Goal: Information Seeking & Learning: Learn about a topic

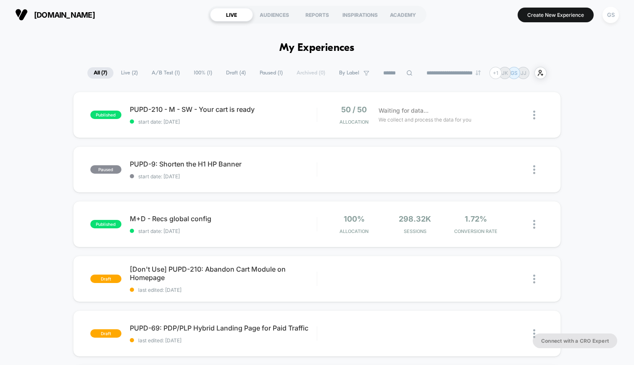
click at [202, 171] on div "PUPD-9: Shorten the H1 HP Banner Click to edit experience details Click to edit…" at bounding box center [223, 170] width 187 height 20
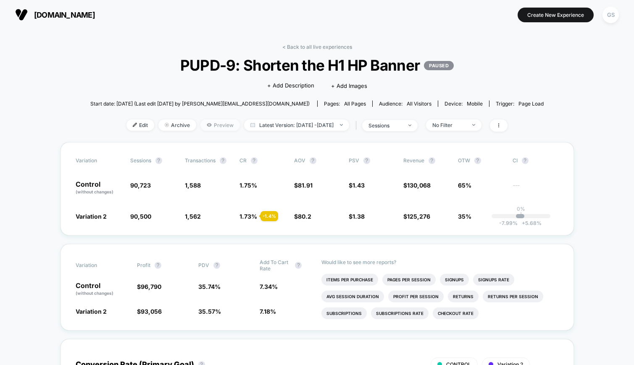
click at [208, 124] on span "Preview" at bounding box center [219, 124] width 39 height 11
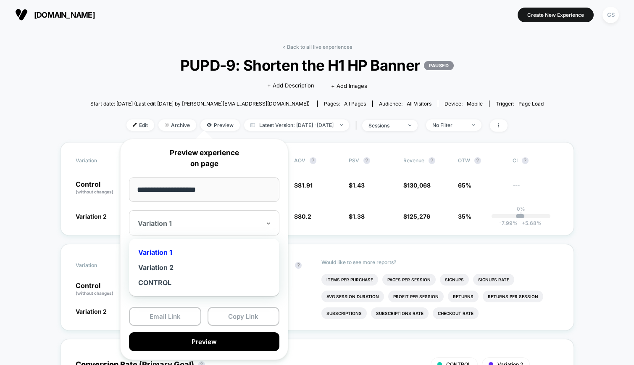
click at [236, 233] on div "Variation 1" at bounding box center [204, 222] width 150 height 25
click at [221, 263] on div "Variation 2" at bounding box center [204, 267] width 142 height 15
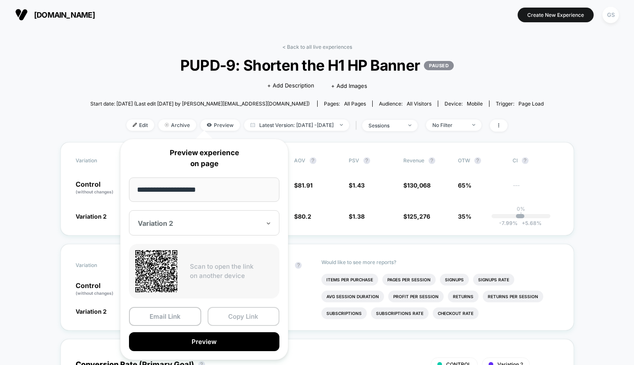
click at [241, 320] on button "Copy Link" at bounding box center [244, 316] width 72 height 19
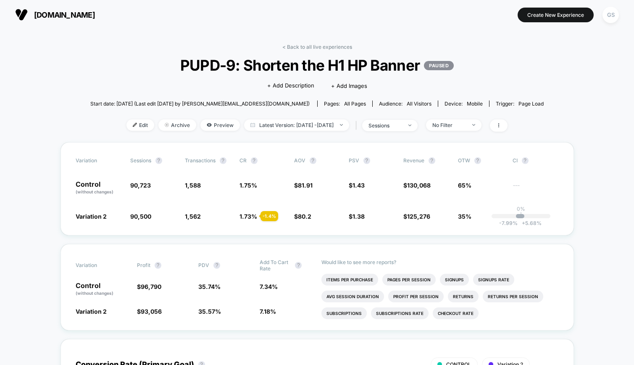
click at [53, 9] on button "[DOMAIN_NAME]" at bounding box center [55, 14] width 85 height 13
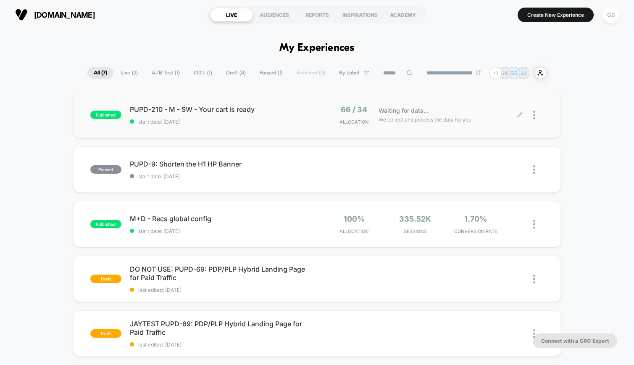
click at [460, 122] on span "We collect and process the data for you" at bounding box center [425, 120] width 93 height 8
click at [587, 96] on div "published PUPD-210 - M - SW - Your cart is ready start date: [DATE] 66 / 34 All…" at bounding box center [317, 300] width 634 height 416
